Goal: Connect with others: Connect with others

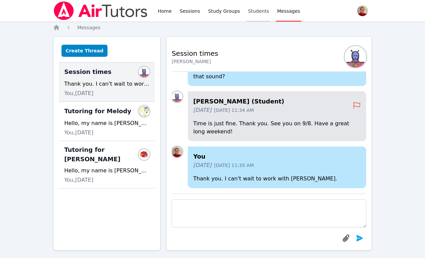
click at [252, 12] on link "Students" at bounding box center [259, 11] width 24 height 22
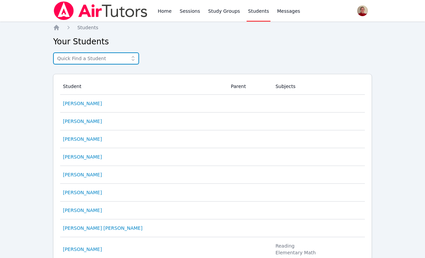
click at [82, 59] on input "text" at bounding box center [96, 58] width 86 height 12
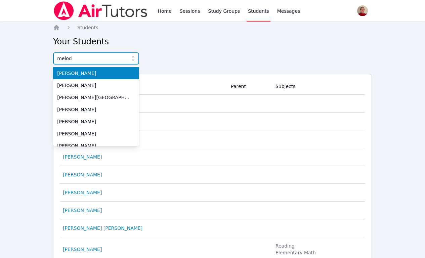
type input "melody"
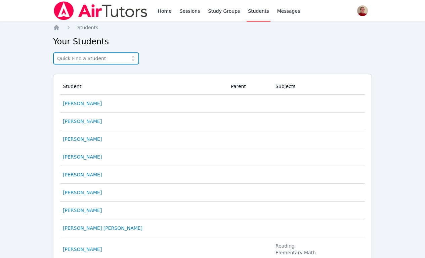
click at [90, 59] on input "text" at bounding box center [96, 58] width 86 height 12
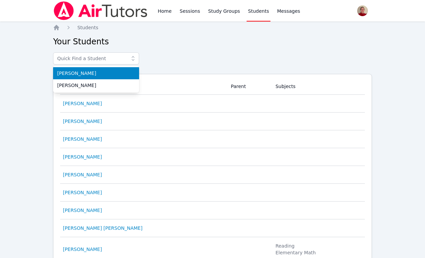
click at [82, 73] on span "[PERSON_NAME]" at bounding box center [96, 73] width 78 height 7
